Goal: Transaction & Acquisition: Download file/media

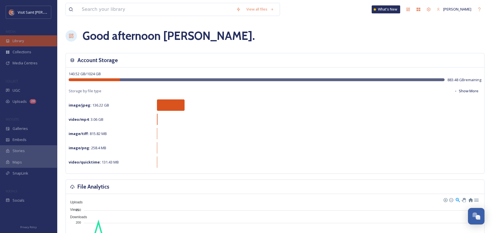
click at [32, 42] on div "Library" at bounding box center [28, 40] width 57 height 11
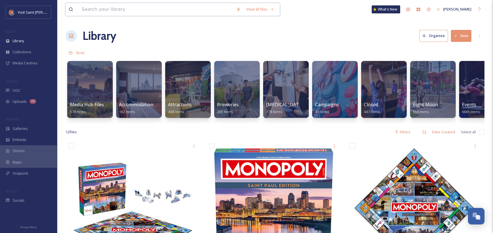
click at [160, 4] on input at bounding box center [156, 9] width 154 height 13
type input "CHS"
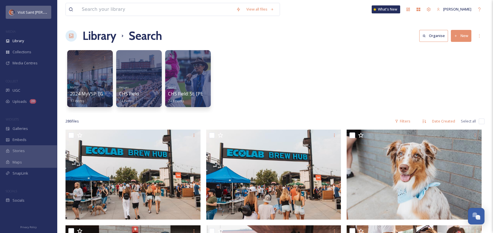
click at [29, 8] on div "Visit Saint [PERSON_NAME]" at bounding box center [29, 12] width 46 height 13
click at [102, 11] on input at bounding box center [156, 9] width 154 height 13
click at [351, 69] on div "MyVSP 2024 MyVSP: CHS Field 17 items Venues CHS Field 14 items Sports CHS Field…" at bounding box center [275, 80] width 419 height 66
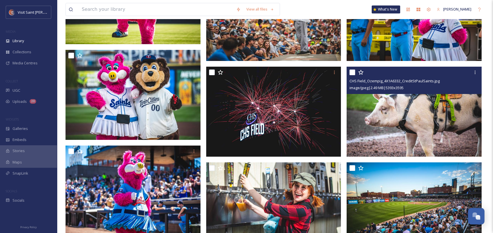
scroll to position [2109, 0]
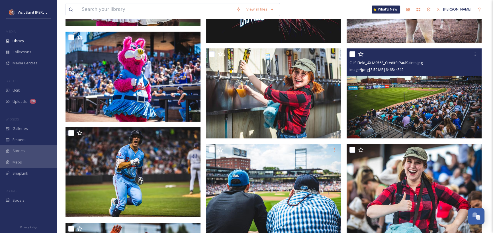
click at [390, 109] on img at bounding box center [414, 93] width 135 height 90
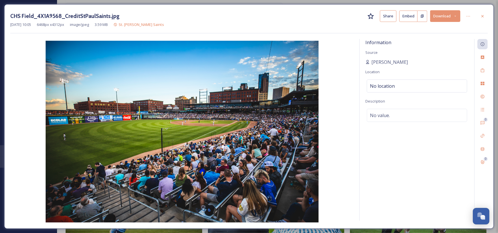
click at [452, 15] on button "Download" at bounding box center [445, 16] width 30 height 12
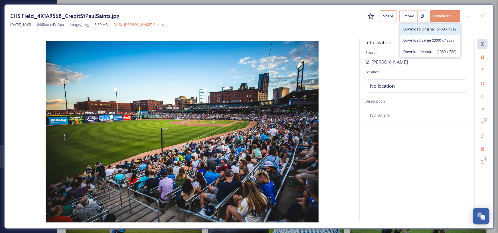
click at [425, 29] on span "Download Original (6468 x 4312)" at bounding box center [430, 29] width 54 height 5
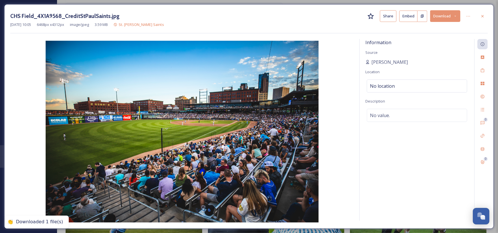
click at [0, 176] on div "CHS Field_4X1A9568_CreditStPaulSaints.jpg Share Embed Download Dec 13 2024 10:0…" at bounding box center [249, 116] width 498 height 233
click at [481, 15] on icon at bounding box center [482, 16] width 5 height 5
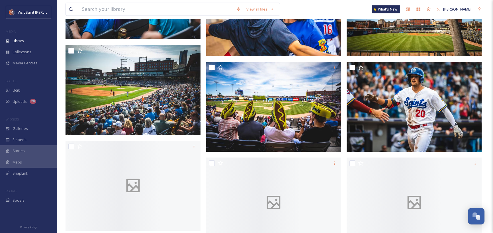
scroll to position [3021, 0]
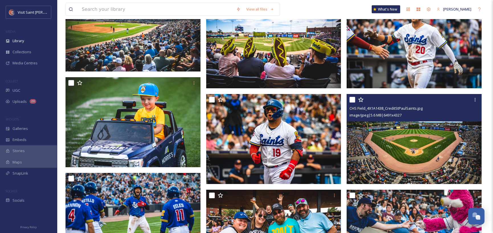
click at [392, 165] on img at bounding box center [414, 139] width 135 height 90
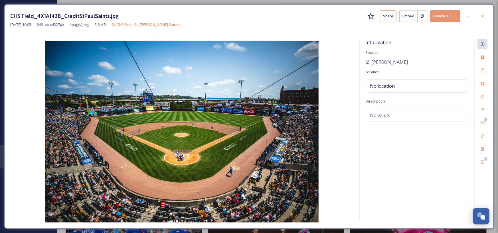
click at [441, 18] on button "Download" at bounding box center [445, 16] width 30 height 12
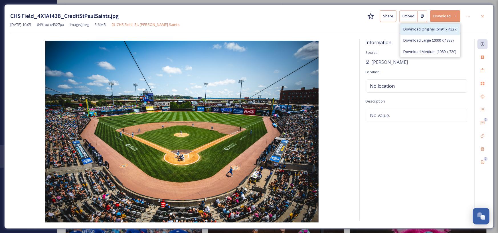
click at [432, 30] on span "Download Original (6491 x 4327)" at bounding box center [430, 29] width 54 height 5
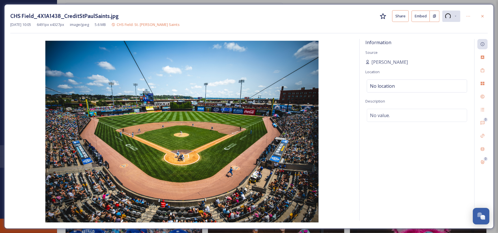
click at [32, 1] on div "CHS Field_4X1A1438_CreditStPaulSaints.jpg Share Embed Dec 13 2024 10:05 6491 px…" at bounding box center [249, 116] width 498 height 233
click at [484, 15] on icon at bounding box center [482, 16] width 5 height 5
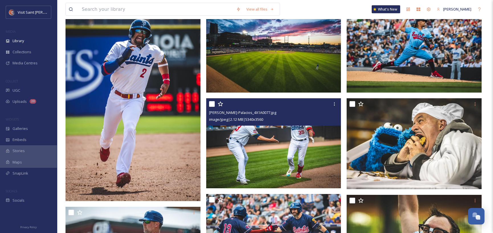
scroll to position [8551, 0]
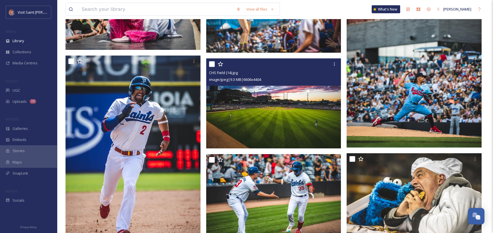
click at [277, 105] on img at bounding box center [273, 103] width 135 height 90
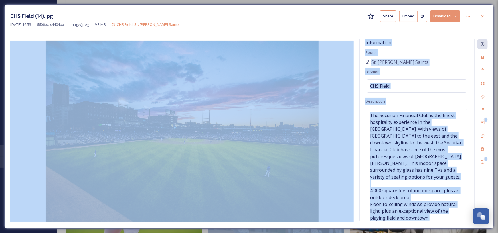
drag, startPoint x: 264, startPoint y: 231, endPoint x: 264, endPoint y: 235, distance: 3.1
click at [264, 231] on div "CHS Field (14).jpg Share Embed Download Jan 13 2023 16:53 6606 px x 4404 px ima…" at bounding box center [249, 116] width 498 height 233
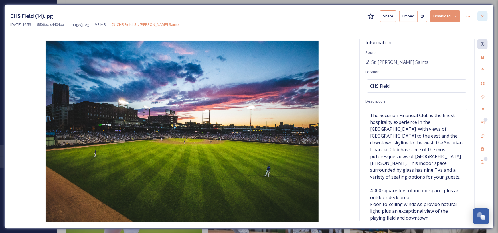
click at [480, 17] on icon at bounding box center [482, 16] width 5 height 5
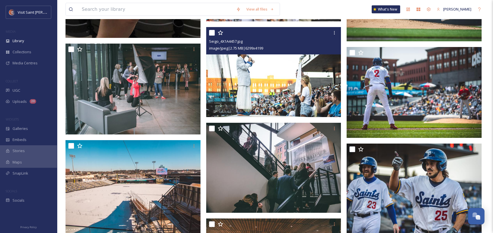
scroll to position [9121, 0]
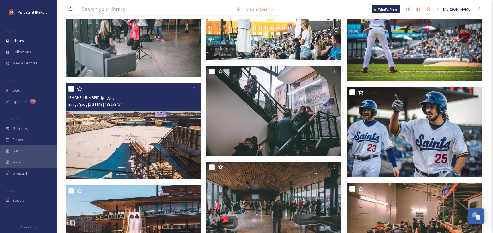
click at [119, 165] on img at bounding box center [133, 131] width 135 height 97
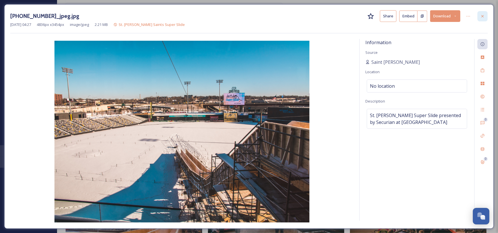
click at [482, 17] on icon at bounding box center [482, 16] width 5 height 5
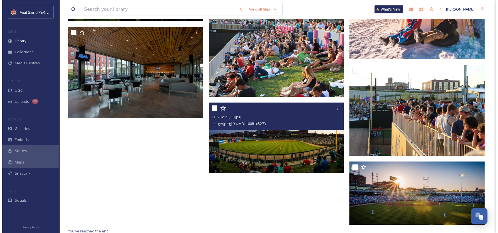
scroll to position [9584, 0]
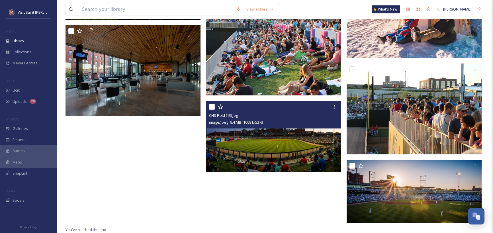
click at [259, 138] on img at bounding box center [273, 136] width 135 height 71
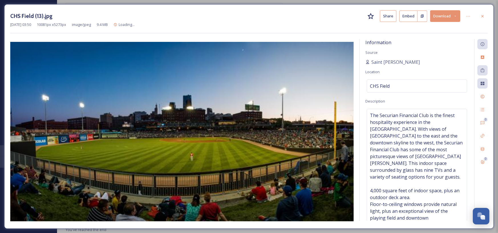
scroll to position [9585, 0]
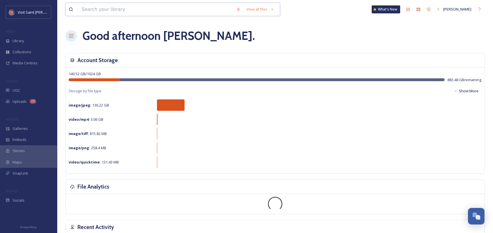
click at [105, 8] on input at bounding box center [156, 9] width 154 height 13
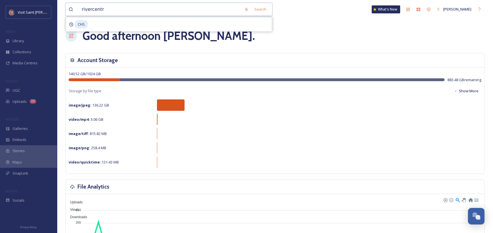
type input "rivercentre"
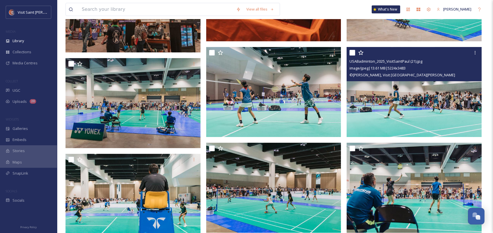
scroll to position [363, 0]
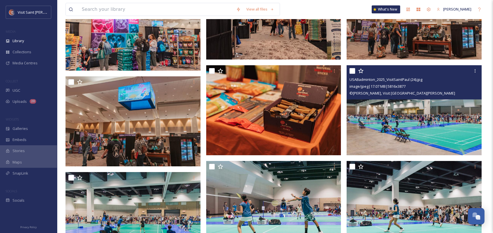
click at [401, 116] on img at bounding box center [414, 110] width 135 height 90
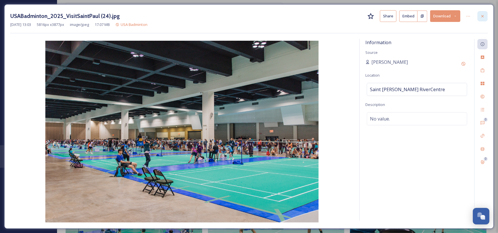
click at [483, 13] on div at bounding box center [482, 16] width 10 height 10
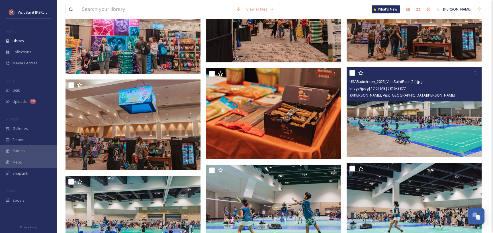
drag, startPoint x: 383, startPoint y: 80, endPoint x: 373, endPoint y: 99, distance: 22.0
click at [373, 99] on div "USABadminton_2025_VisitSaintPaul (24).jpg image/jpeg | 17.07 MB | 5816 x 3877 ©…" at bounding box center [414, 84] width 135 height 34
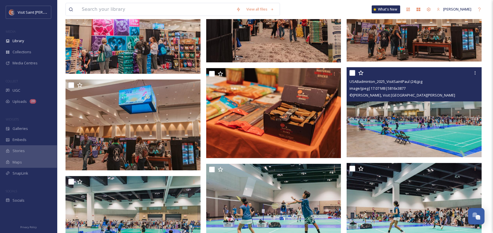
click at [396, 112] on img at bounding box center [414, 112] width 135 height 90
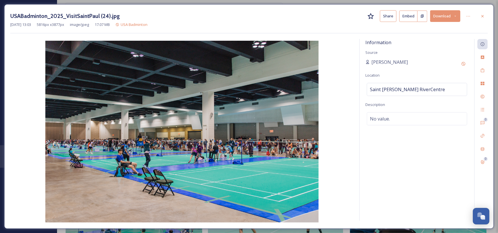
click at [442, 14] on button "Download" at bounding box center [445, 16] width 30 height 12
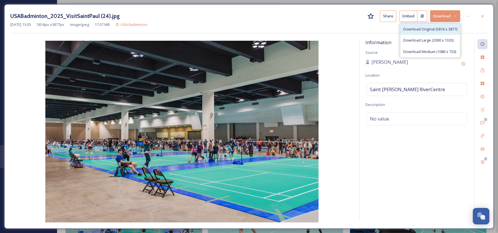
click at [437, 31] on span "Download Original (5816 x 3877)" at bounding box center [430, 29] width 54 height 5
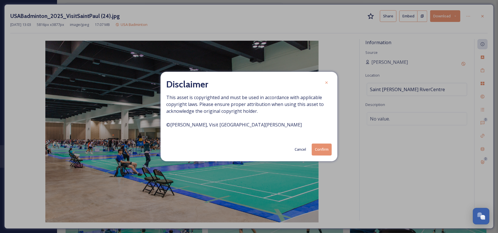
click at [319, 151] on button "Confirm" at bounding box center [322, 150] width 20 height 12
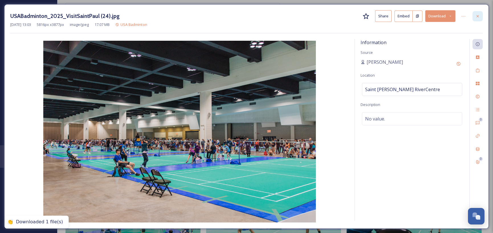
click at [476, 17] on icon at bounding box center [478, 16] width 5 height 5
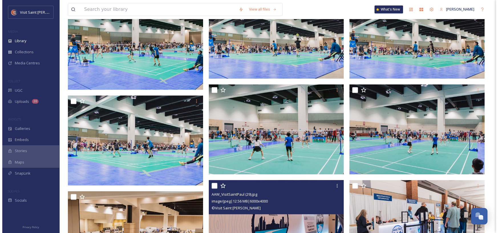
scroll to position [1104, 0]
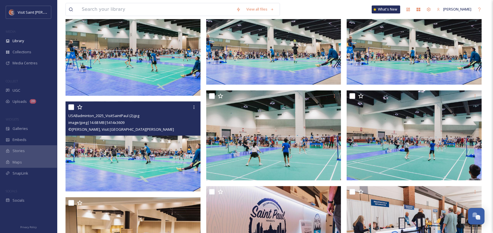
click at [155, 151] on img at bounding box center [133, 146] width 135 height 90
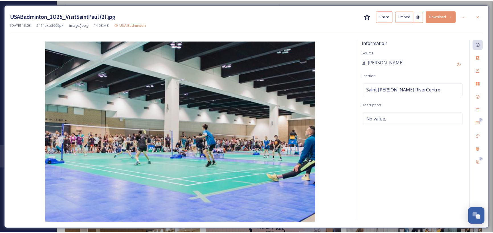
scroll to position [1114, 0]
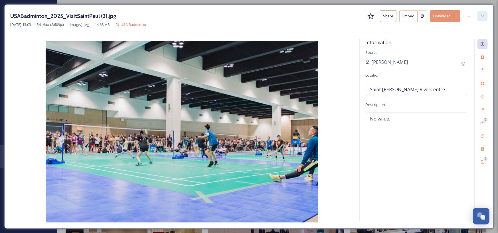
click at [479, 14] on div at bounding box center [482, 16] width 10 height 10
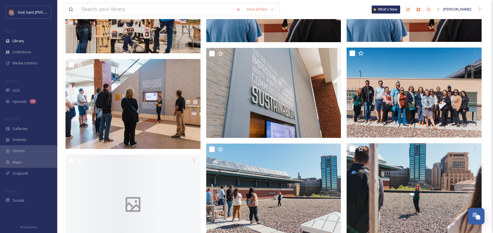
scroll to position [2300, 0]
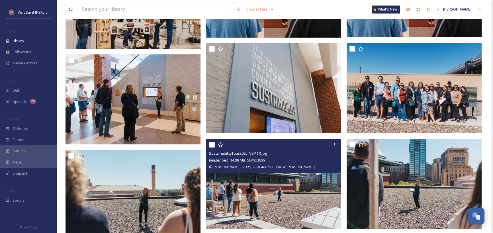
click at [269, 196] on img at bounding box center [273, 184] width 135 height 90
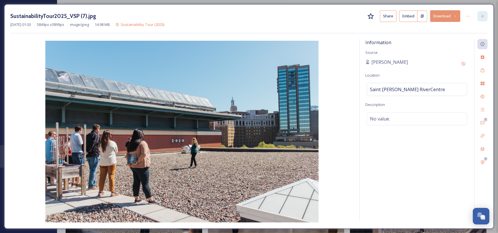
click at [483, 15] on icon at bounding box center [482, 16] width 5 height 5
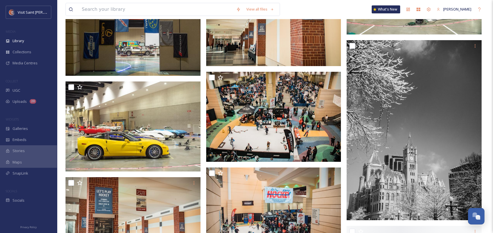
scroll to position [11056, 0]
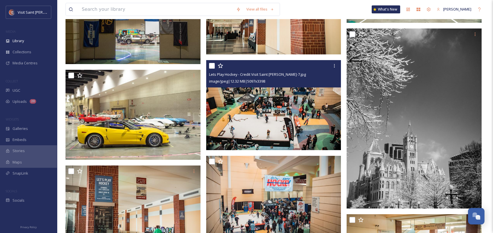
click at [245, 129] on img at bounding box center [273, 105] width 135 height 90
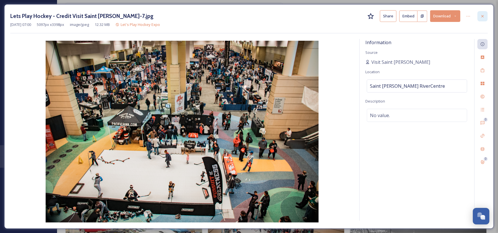
click at [483, 12] on div at bounding box center [482, 16] width 10 height 10
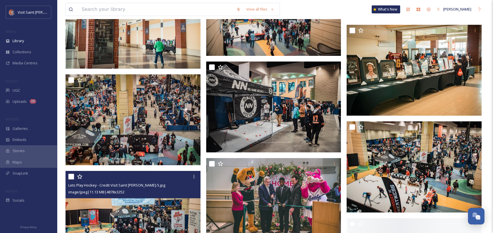
scroll to position [11398, 0]
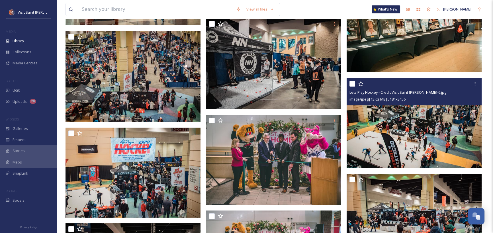
click at [402, 157] on img at bounding box center [414, 123] width 135 height 90
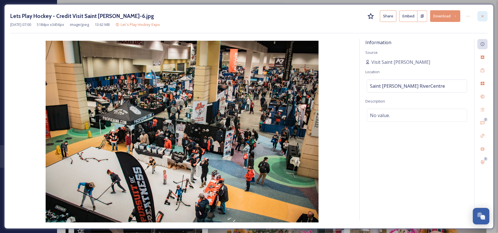
click at [485, 19] on div at bounding box center [482, 16] width 10 height 10
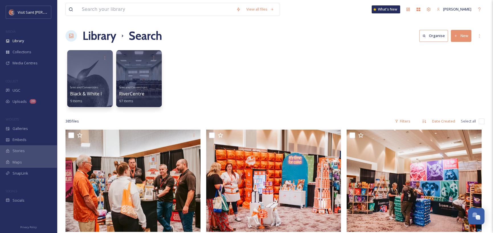
drag, startPoint x: 204, startPoint y: 156, endPoint x: 207, endPoint y: 30, distance: 125.7
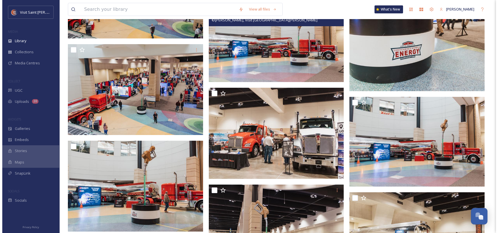
scroll to position [4845, 0]
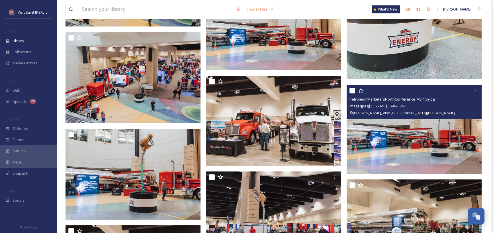
click at [391, 136] on img at bounding box center [414, 129] width 135 height 89
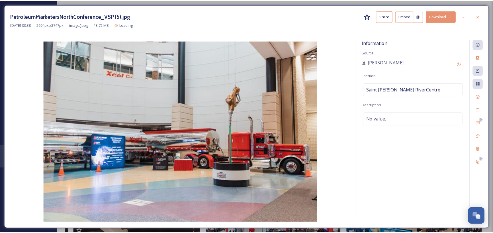
scroll to position [4855, 0]
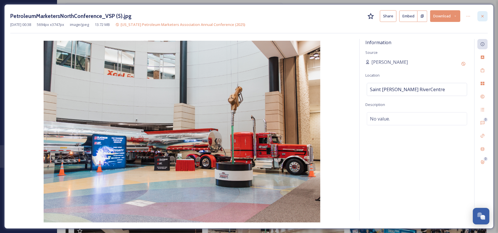
click at [483, 17] on icon at bounding box center [482, 16] width 5 height 5
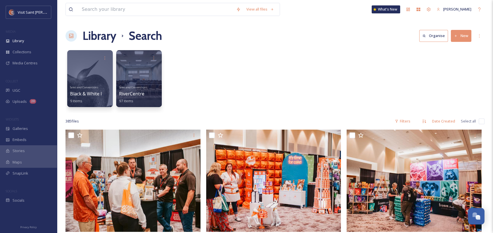
drag, startPoint x: 260, startPoint y: 119, endPoint x: 227, endPoint y: -1, distance: 124.3
click at [134, 72] on div at bounding box center [139, 79] width 46 height 58
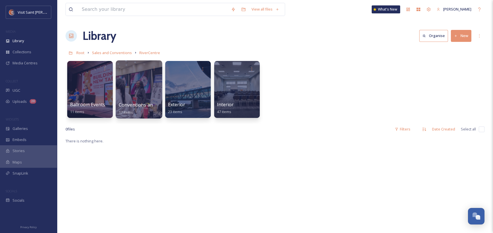
scroll to position [57, 0]
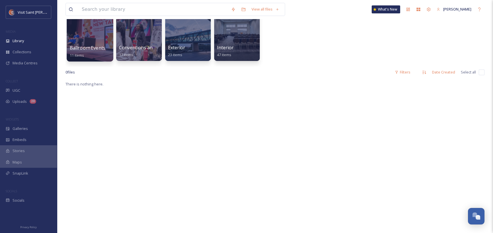
click at [78, 54] on span "11 items" at bounding box center [77, 54] width 15 height 5
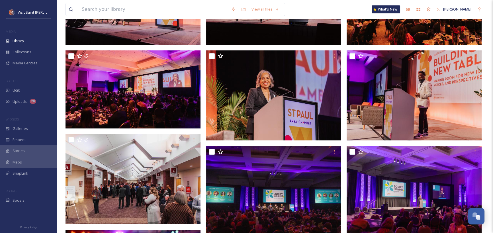
scroll to position [60, 0]
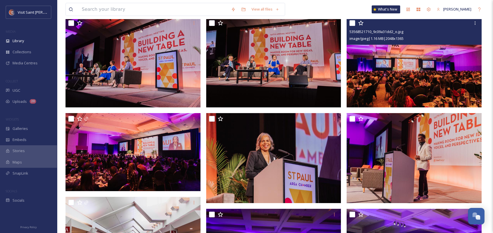
click at [395, 76] on img at bounding box center [414, 62] width 135 height 90
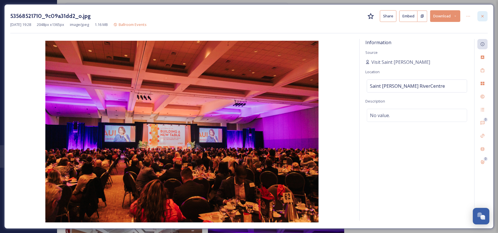
click at [481, 19] on div at bounding box center [482, 16] width 10 height 10
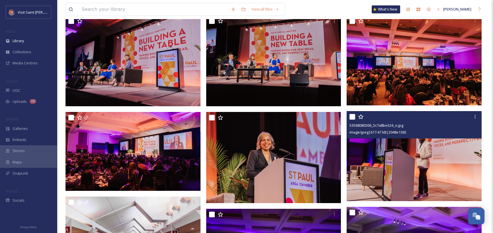
scroll to position [5, 0]
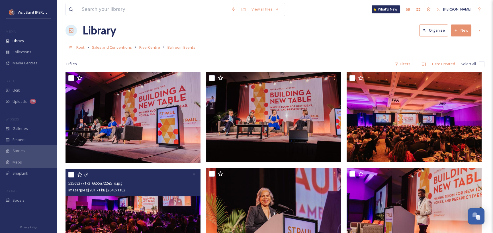
click at [151, 208] on img at bounding box center [133, 208] width 135 height 78
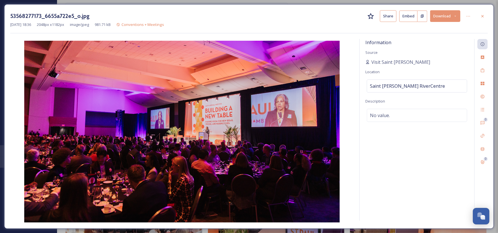
click at [480, 13] on div at bounding box center [482, 16] width 10 height 10
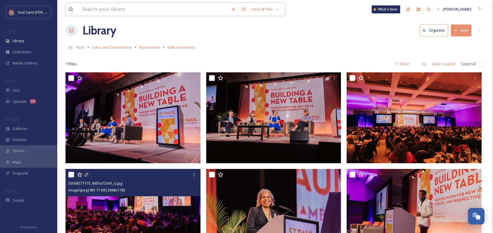
click at [185, 5] on input at bounding box center [153, 9] width 149 height 13
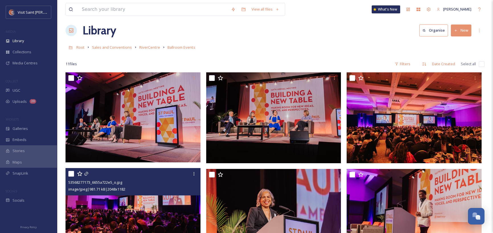
click at [76, 50] on link "Root" at bounding box center [80, 47] width 8 height 7
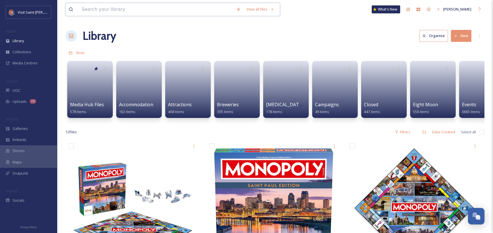
click at [116, 7] on input at bounding box center [156, 9] width 154 height 13
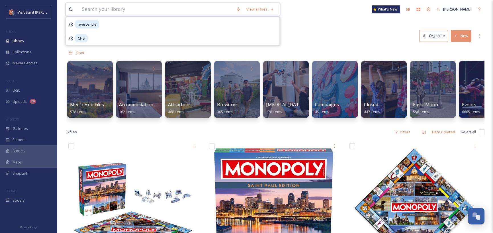
type input "o"
type input "r"
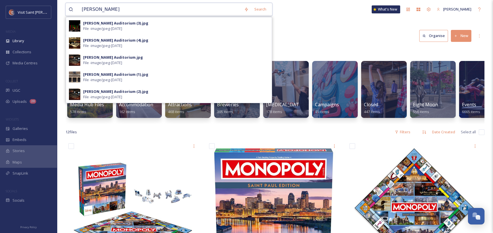
type input "[PERSON_NAME]"
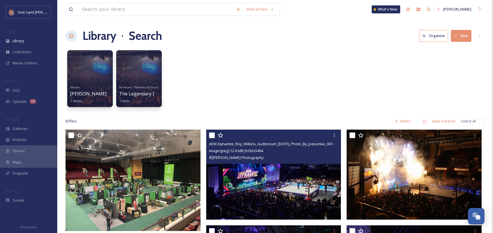
click at [281, 150] on div "image/jpeg | 12.6 MB | 8192 x 5464" at bounding box center [274, 150] width 131 height 7
click at [283, 142] on span "AEW-Dynamite_Roy_Wilkins_Auditorium_[DATE]_Photo_By_JoeLemke_001-[PERSON_NAME]%…" at bounding box center [312, 143] width 207 height 5
click at [296, 176] on img at bounding box center [273, 175] width 135 height 90
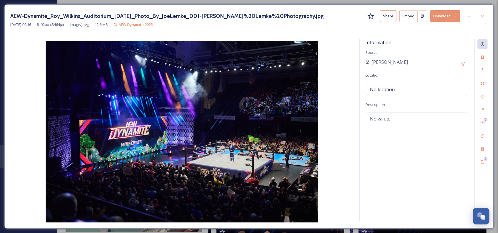
click at [442, 21] on button "Download" at bounding box center [445, 16] width 30 height 12
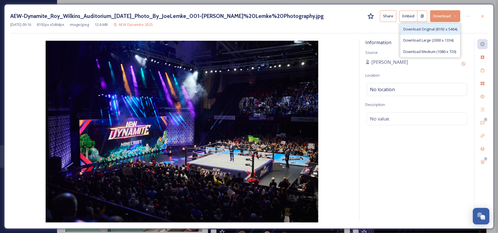
click at [430, 32] on div "Download Original (8192 x 5464)" at bounding box center [430, 29] width 60 height 11
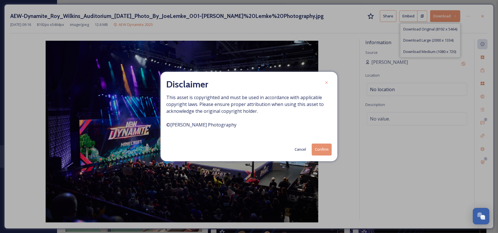
click at [320, 150] on button "Confirm" at bounding box center [322, 150] width 20 height 12
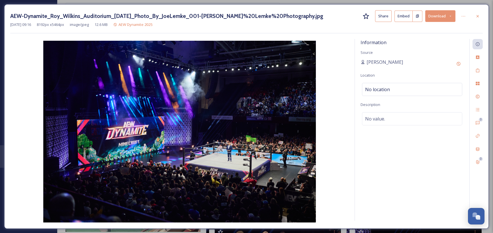
click at [470, 17] on div at bounding box center [464, 16] width 11 height 10
click at [479, 16] on icon at bounding box center [478, 16] width 5 height 5
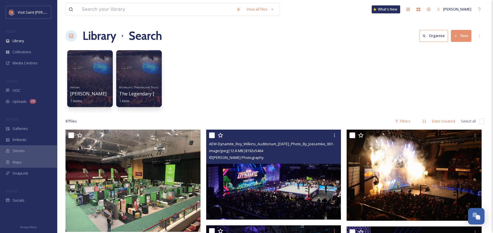
click at [258, 145] on span "AEW-Dynamite_Roy_Wilkins_Auditorium_[DATE]_Photo_By_JoeLemke_001-[PERSON_NAME]%…" at bounding box center [312, 143] width 207 height 5
click at [293, 144] on span "AEW-Dynamite_Roy_Wilkins_Auditorium_[DATE]_Photo_By_JoeLemke_001-[PERSON_NAME]%…" at bounding box center [312, 143] width 207 height 5
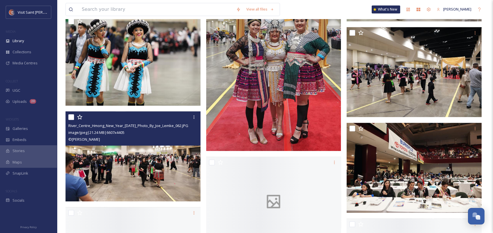
scroll to position [855, 0]
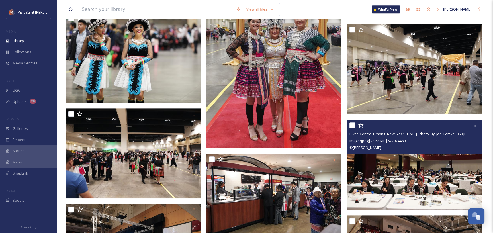
click at [398, 168] on img at bounding box center [414, 165] width 135 height 90
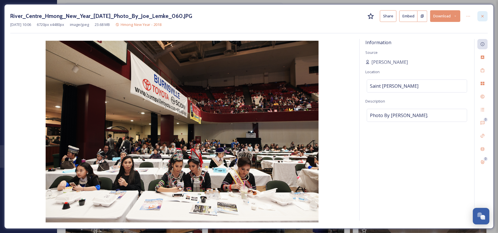
click at [485, 11] on div at bounding box center [482, 16] width 10 height 10
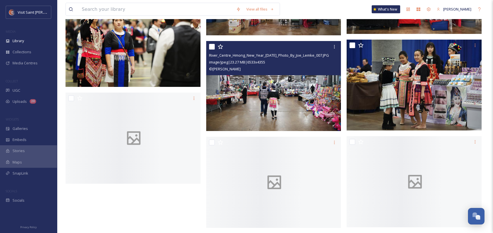
scroll to position [2964, 0]
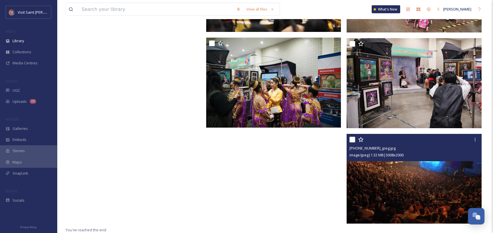
click at [424, 168] on img at bounding box center [414, 179] width 135 height 90
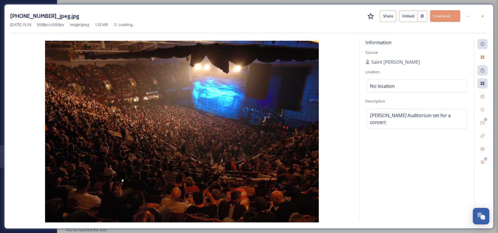
scroll to position [3047, 0]
click at [483, 18] on icon at bounding box center [482, 16] width 5 height 5
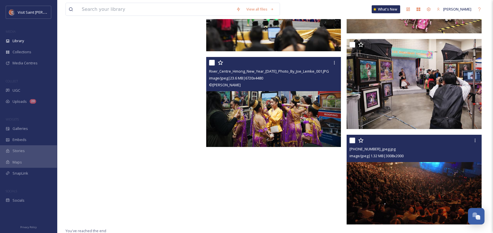
scroll to position [3123, 0]
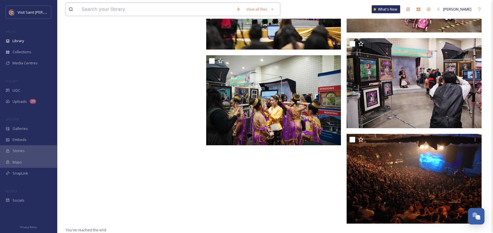
click at [149, 8] on input at bounding box center [156, 9] width 154 height 13
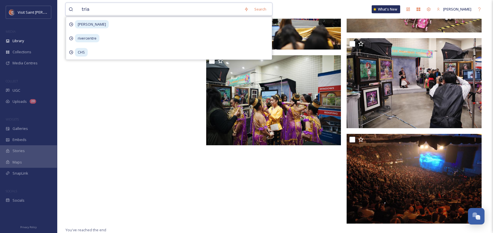
type input "tria"
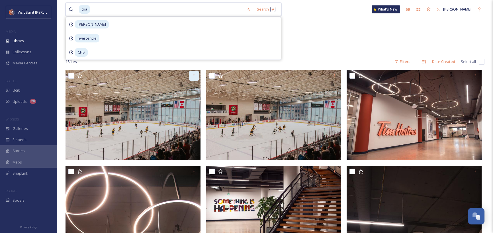
scroll to position [39, 0]
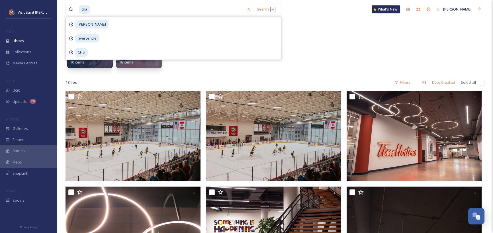
click at [325, 51] on div "Landmarks, Skylines & City Shots Hockey Mural on [PERSON_NAME] 10 items Sports …" at bounding box center [275, 42] width 419 height 66
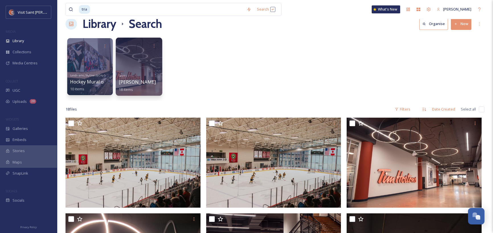
scroll to position [0, 0]
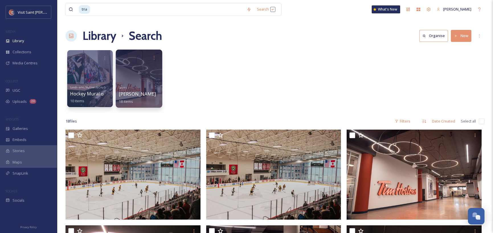
click at [144, 81] on div at bounding box center [139, 79] width 46 height 58
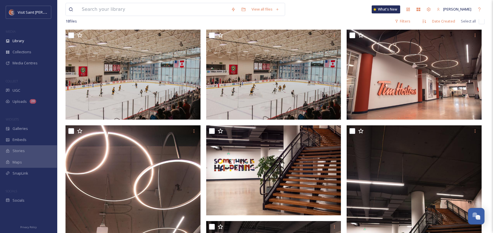
scroll to position [44, 0]
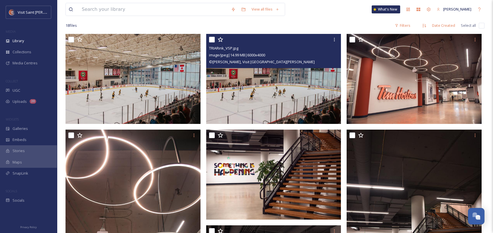
click at [270, 96] on img at bounding box center [273, 79] width 135 height 90
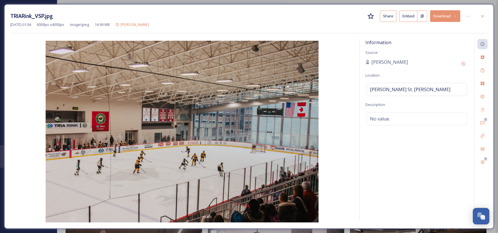
click at [457, 14] on button "Download" at bounding box center [445, 16] width 30 height 12
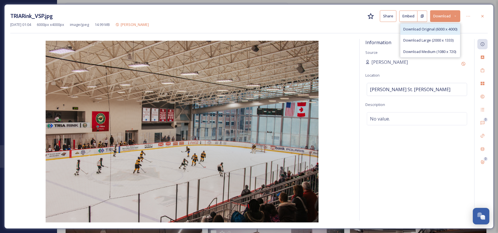
click at [411, 33] on div "Download Original (6000 x 4000)" at bounding box center [430, 29] width 60 height 11
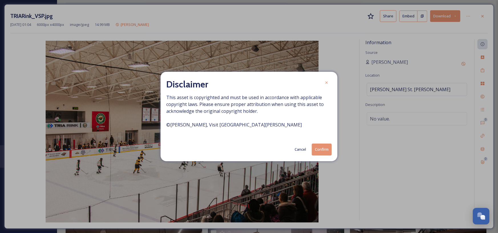
click at [322, 156] on div "Disclaimer This asset is copyrighted and must be used in accordance with applic…" at bounding box center [248, 116] width 177 height 89
click at [324, 148] on button "Confirm" at bounding box center [322, 150] width 20 height 12
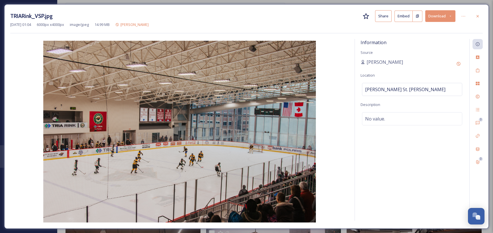
drag, startPoint x: 477, startPoint y: 13, endPoint x: 361, endPoint y: 7, distance: 116.7
click at [477, 13] on div at bounding box center [478, 16] width 10 height 10
